Goal: Task Accomplishment & Management: Manage account settings

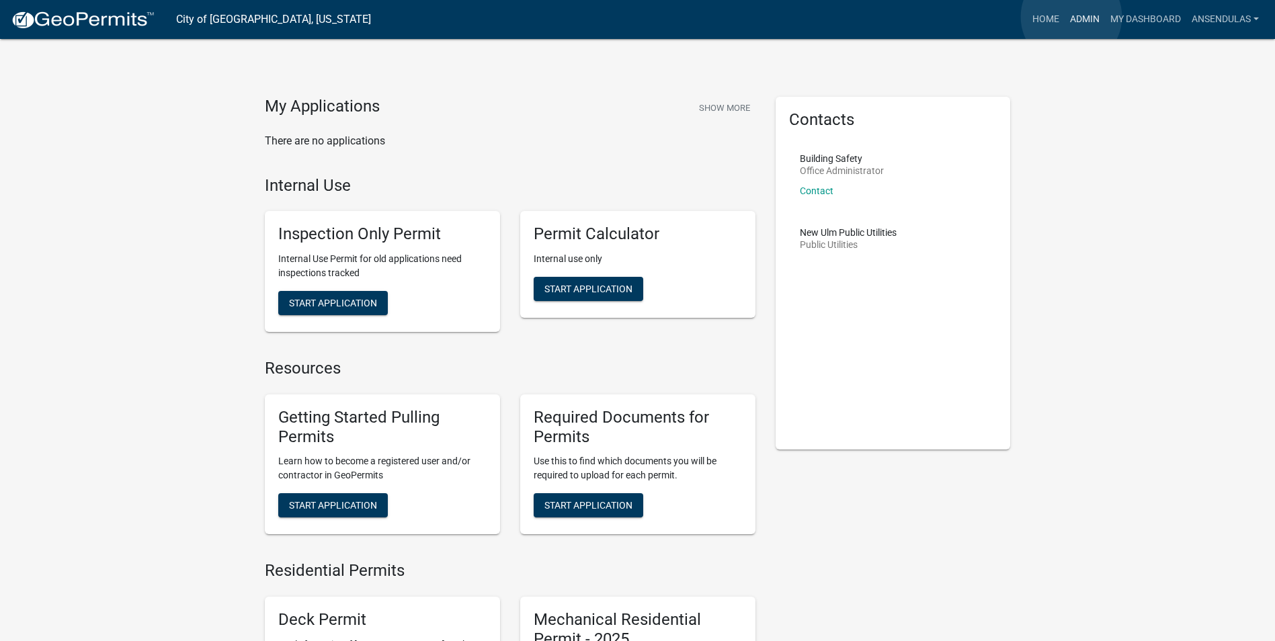
click at [1071, 17] on link "Admin" at bounding box center [1084, 20] width 40 height 26
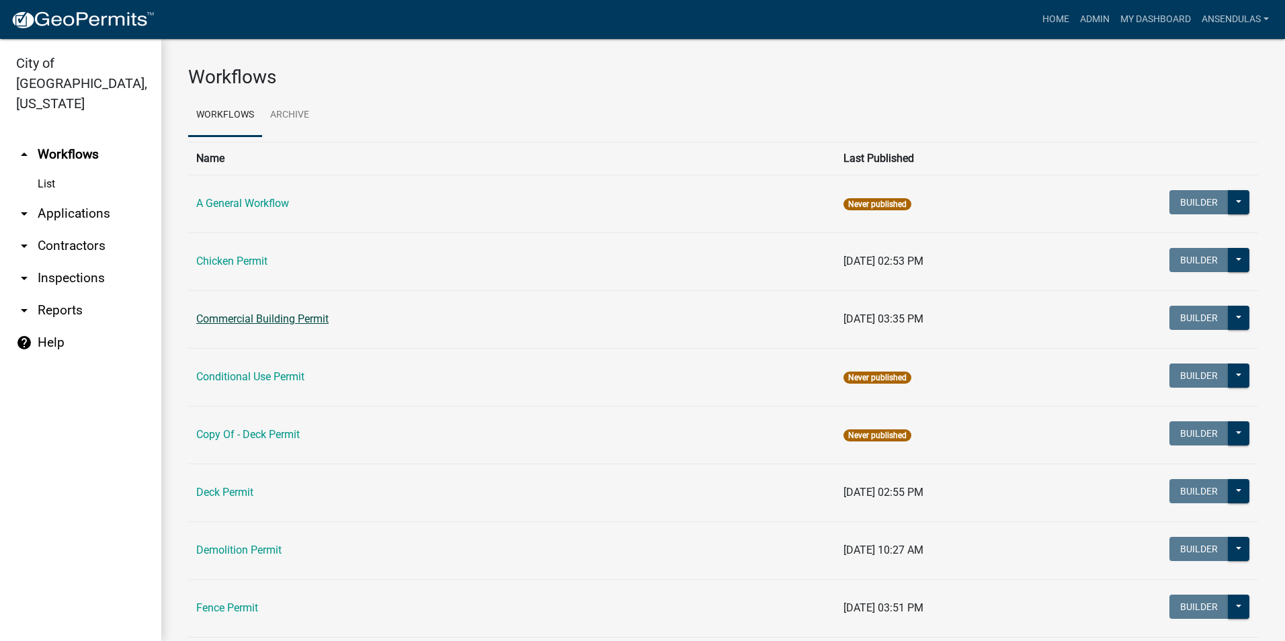
click at [266, 319] on link "Commercial Building Permit" at bounding box center [262, 318] width 132 height 13
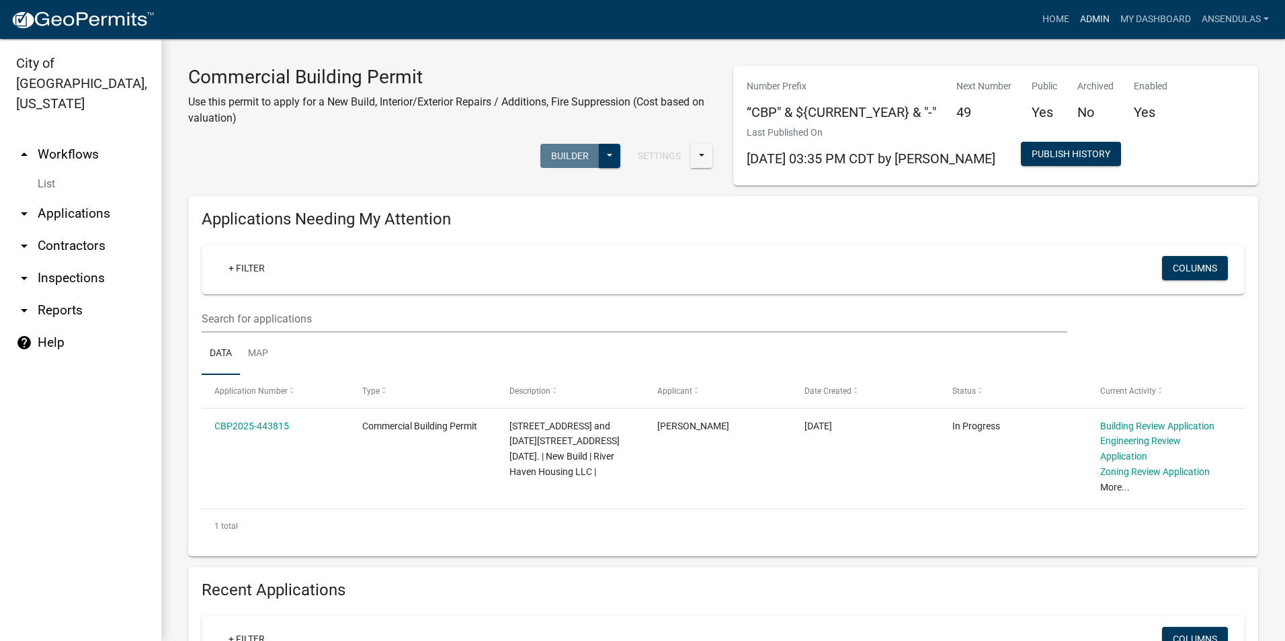
click at [1101, 21] on link "Admin" at bounding box center [1094, 20] width 40 height 26
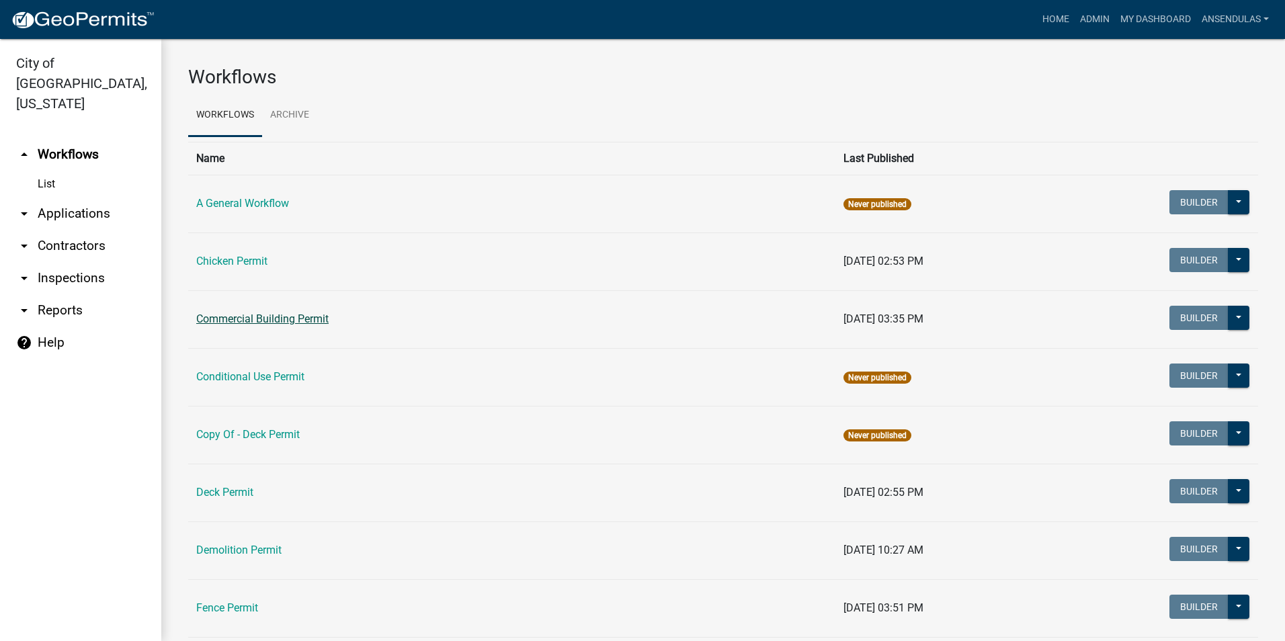
click at [268, 315] on link "Commercial Building Permit" at bounding box center [262, 318] width 132 height 13
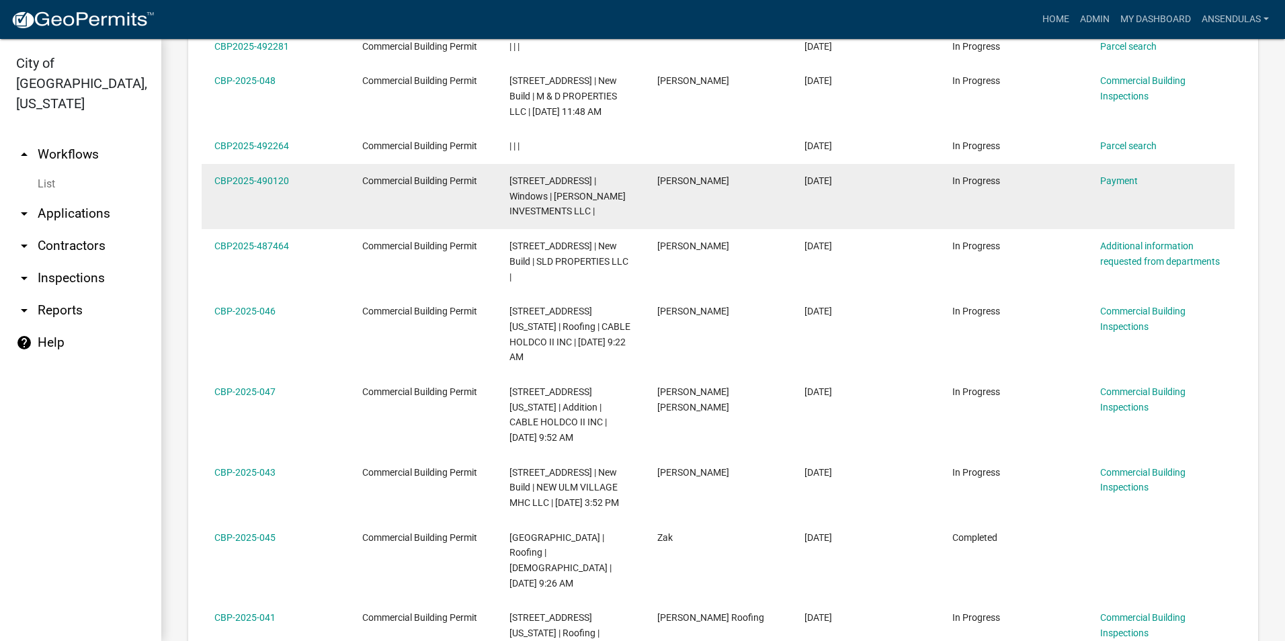
scroll to position [925, 0]
